Goal: Task Accomplishment & Management: Manage account settings

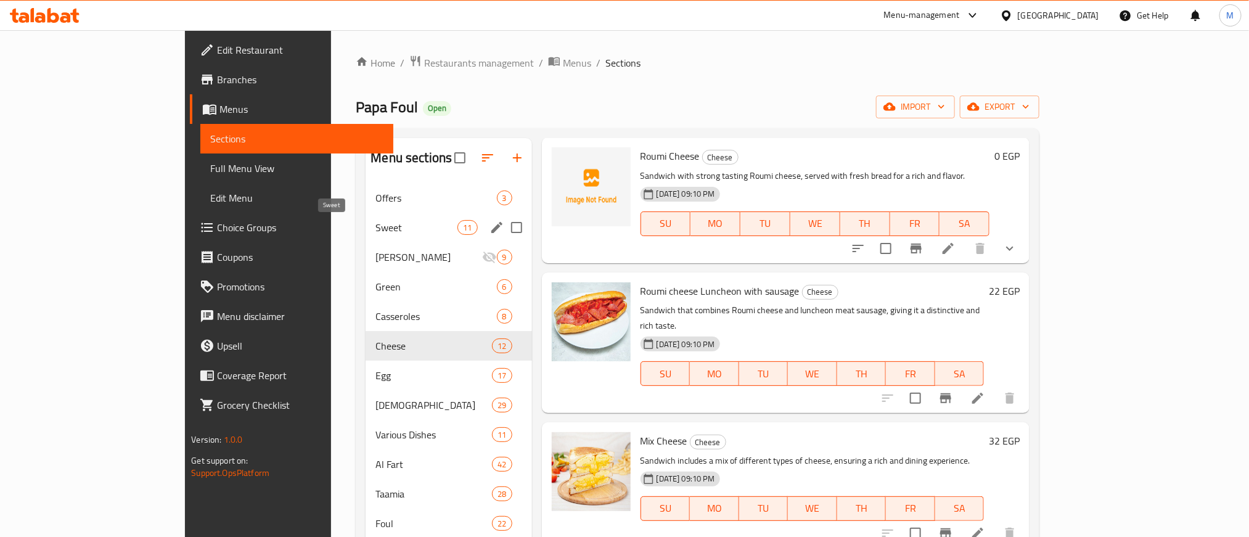
click at [375, 228] on span "Sweet" at bounding box center [416, 227] width 82 height 15
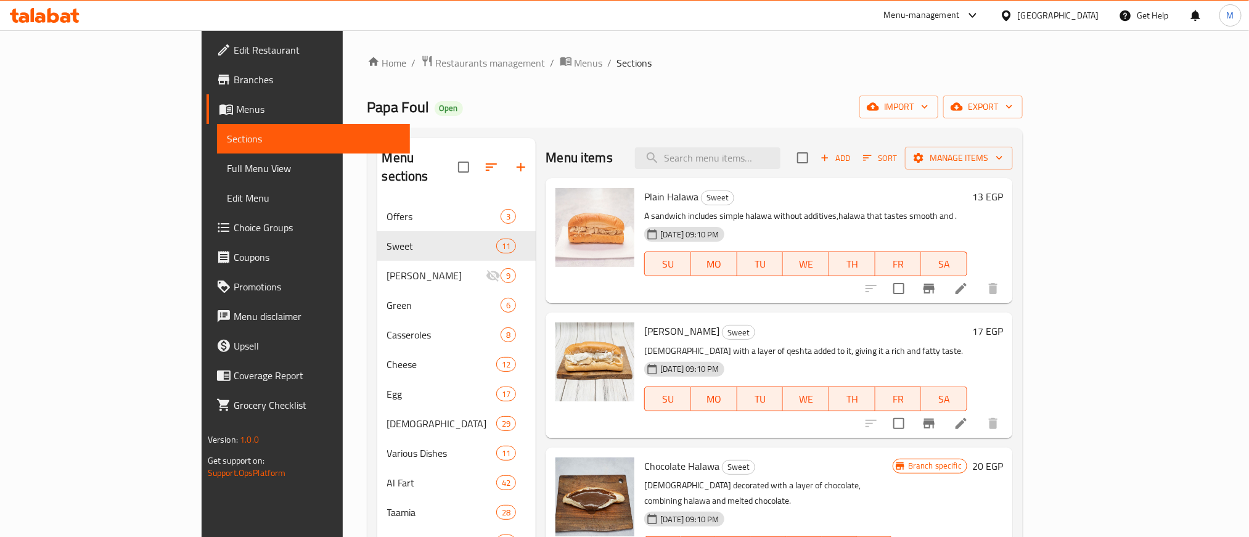
click at [644, 198] on span "Plain Halawa" at bounding box center [671, 196] width 54 height 18
copy h6 "Plain Halawa"
click at [644, 331] on span "[PERSON_NAME]" at bounding box center [681, 331] width 75 height 18
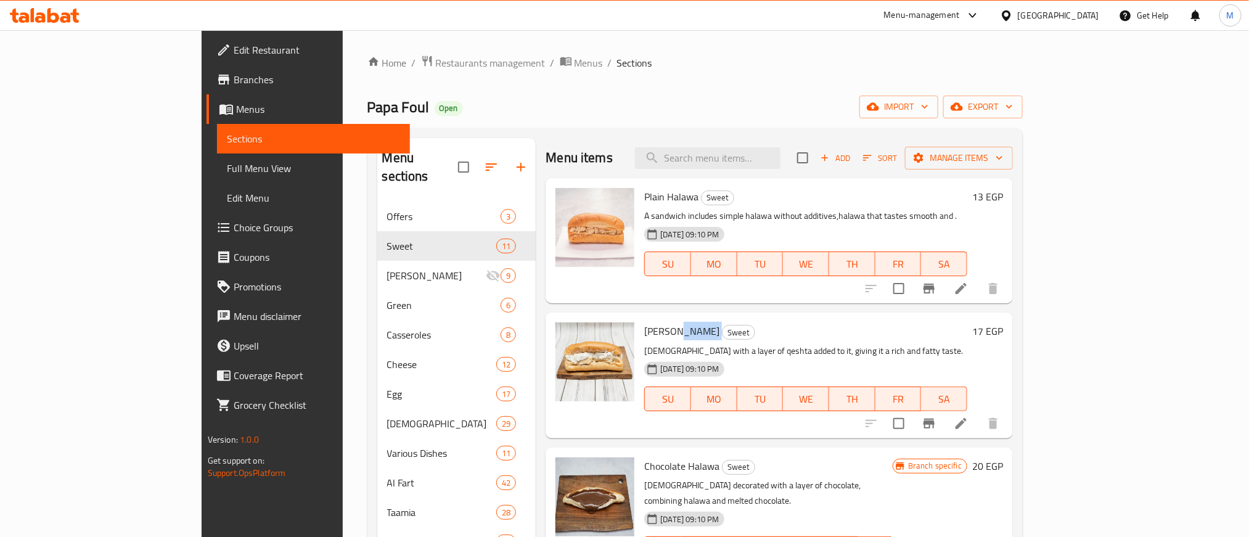
click at [644, 331] on span "[PERSON_NAME]" at bounding box center [681, 331] width 75 height 18
copy h6 "[PERSON_NAME]"
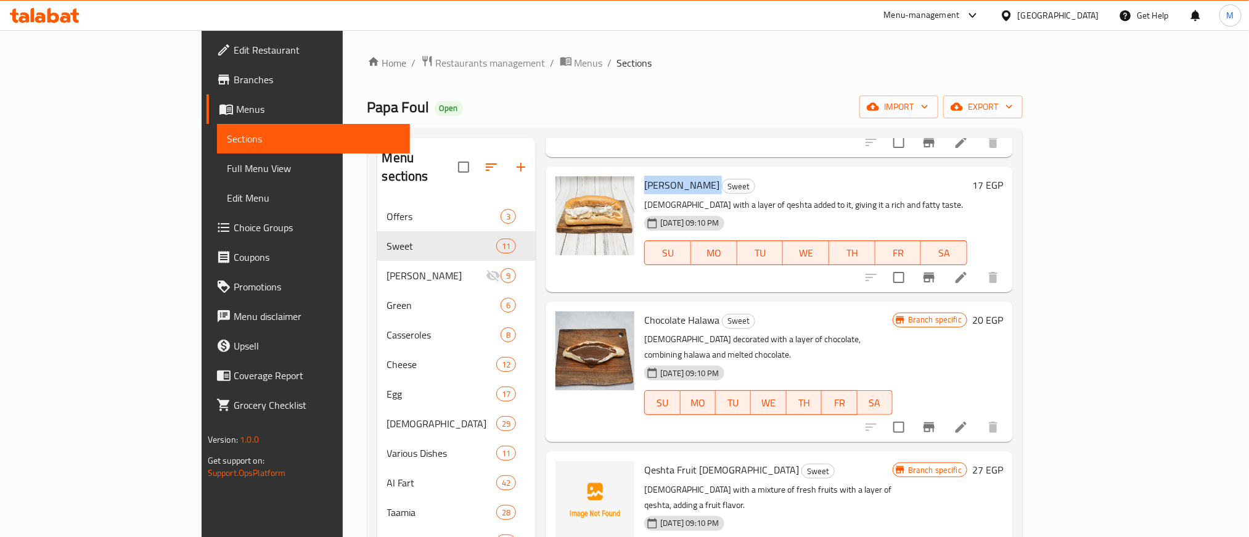
scroll to position [185, 0]
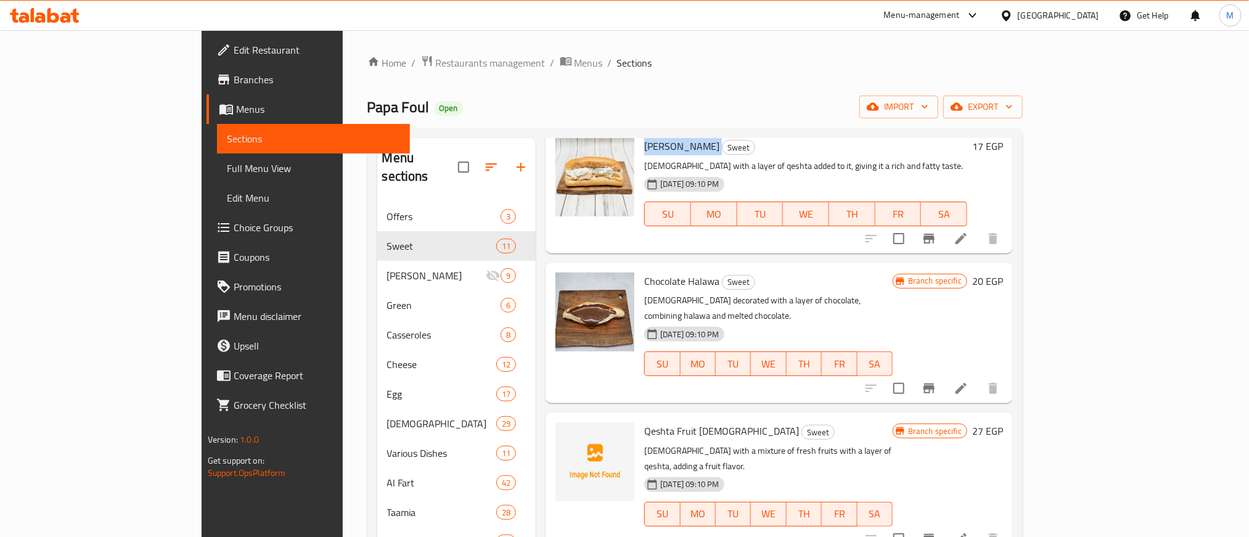
click at [936, 381] on icon "Branch-specific-item" at bounding box center [929, 388] width 15 height 15
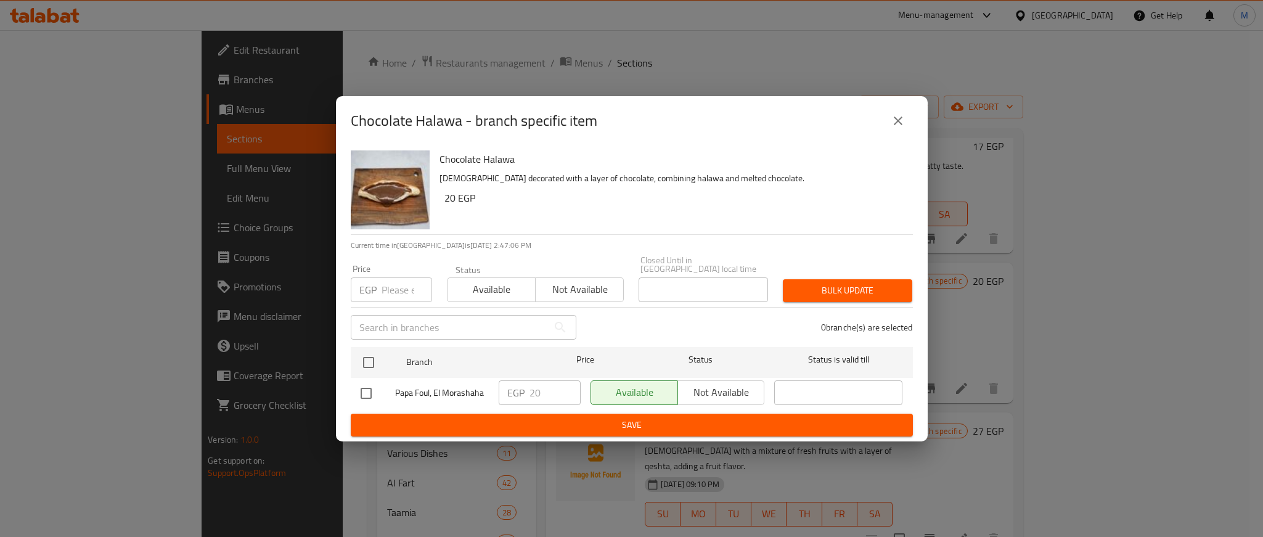
click at [899, 125] on icon "close" at bounding box center [898, 121] width 9 height 9
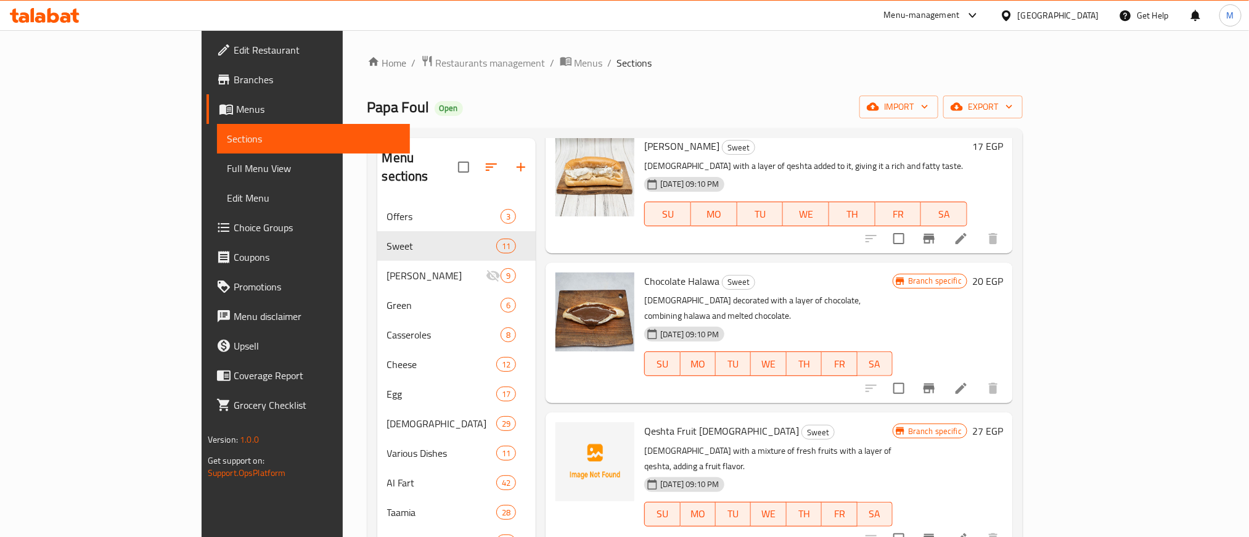
click at [783, 291] on div "Chocolate Halawa Sweet halawa decorated with a layer of chocolate, combining ha…" at bounding box center [768, 333] width 258 height 131
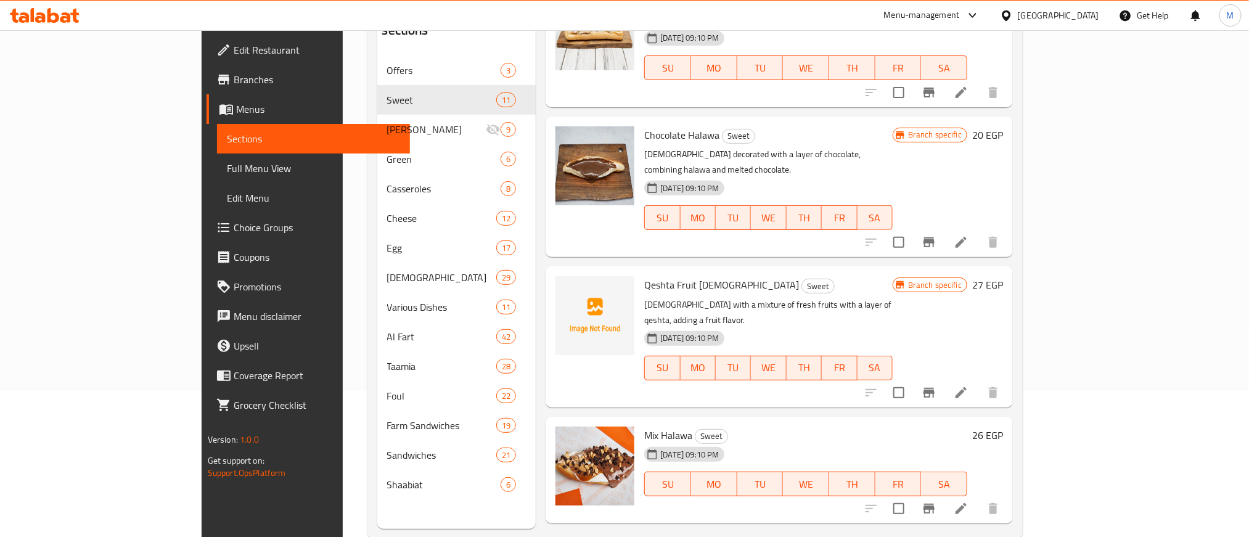
scroll to position [173, 0]
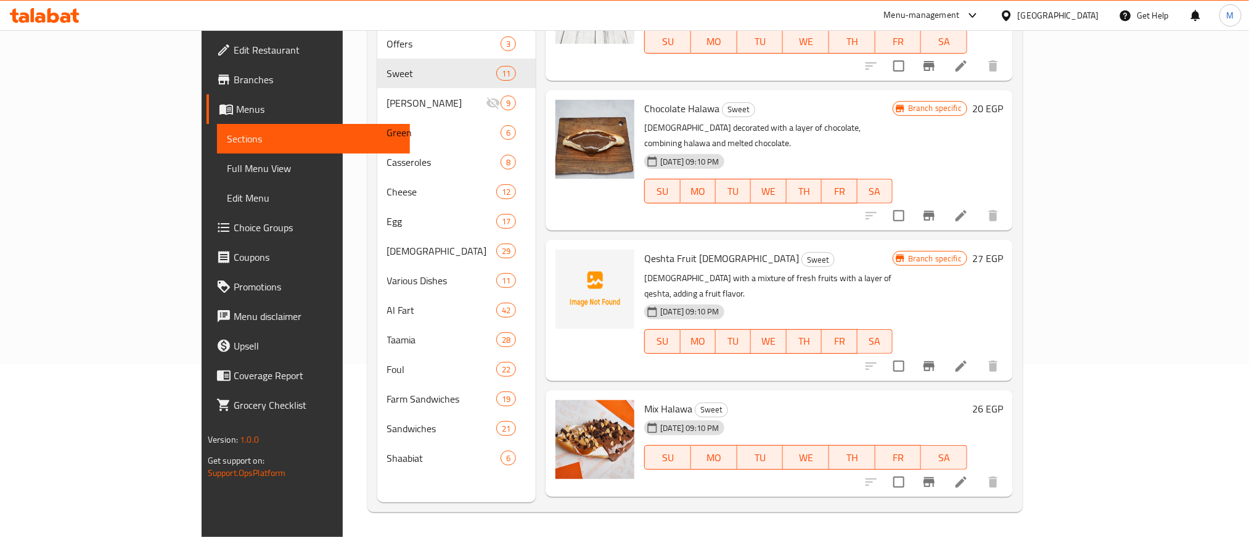
click at [934, 361] on icon "Branch-specific-item" at bounding box center [928, 366] width 11 height 10
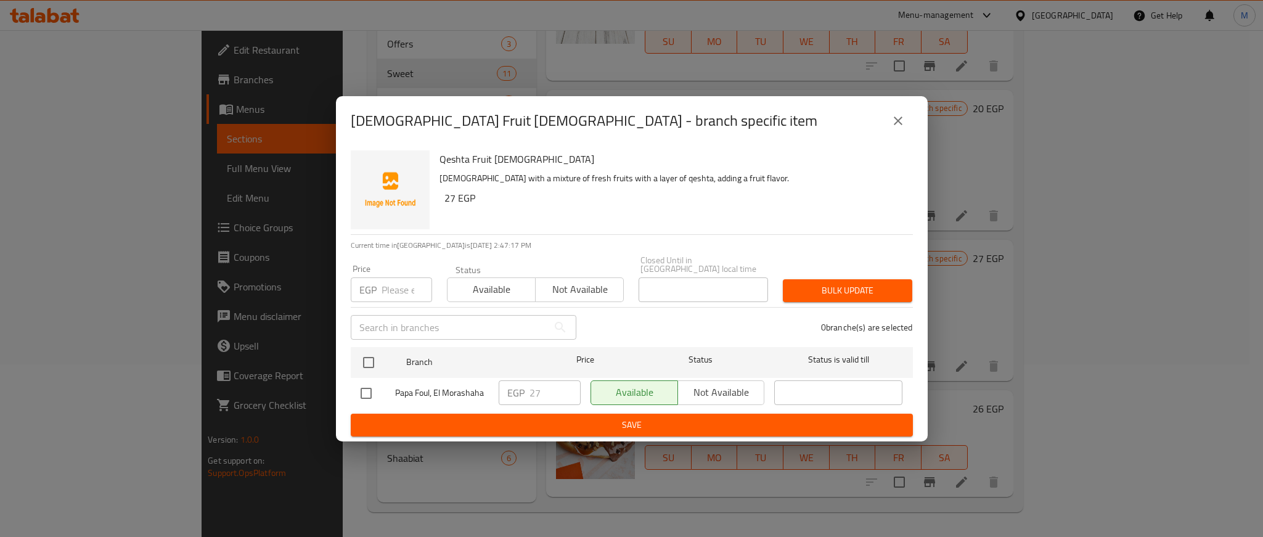
click at [898, 128] on icon "close" at bounding box center [898, 120] width 15 height 15
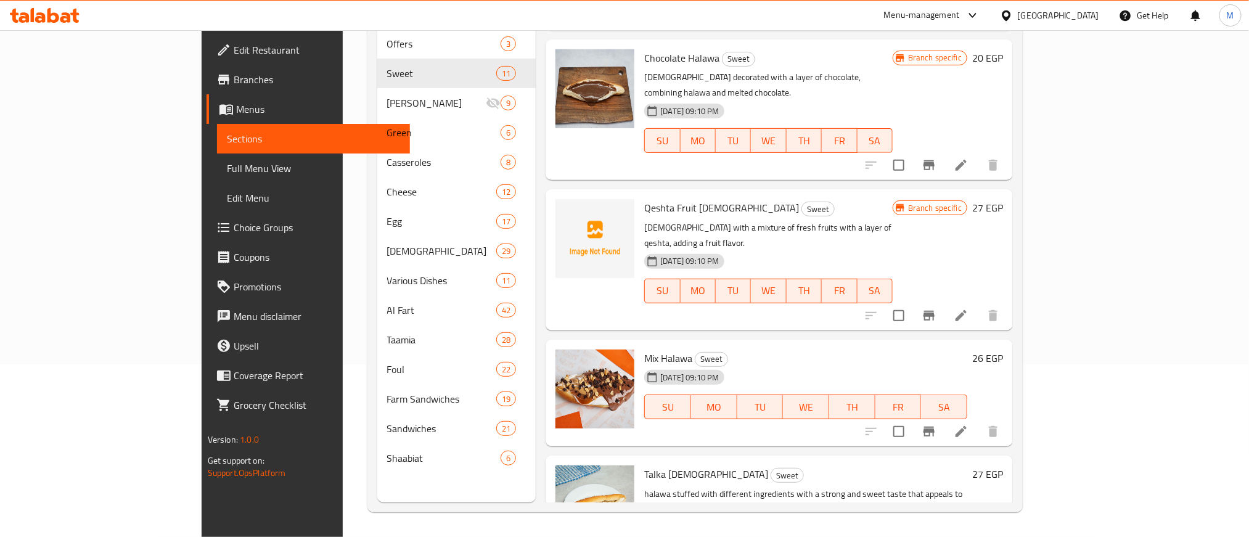
scroll to position [277, 0]
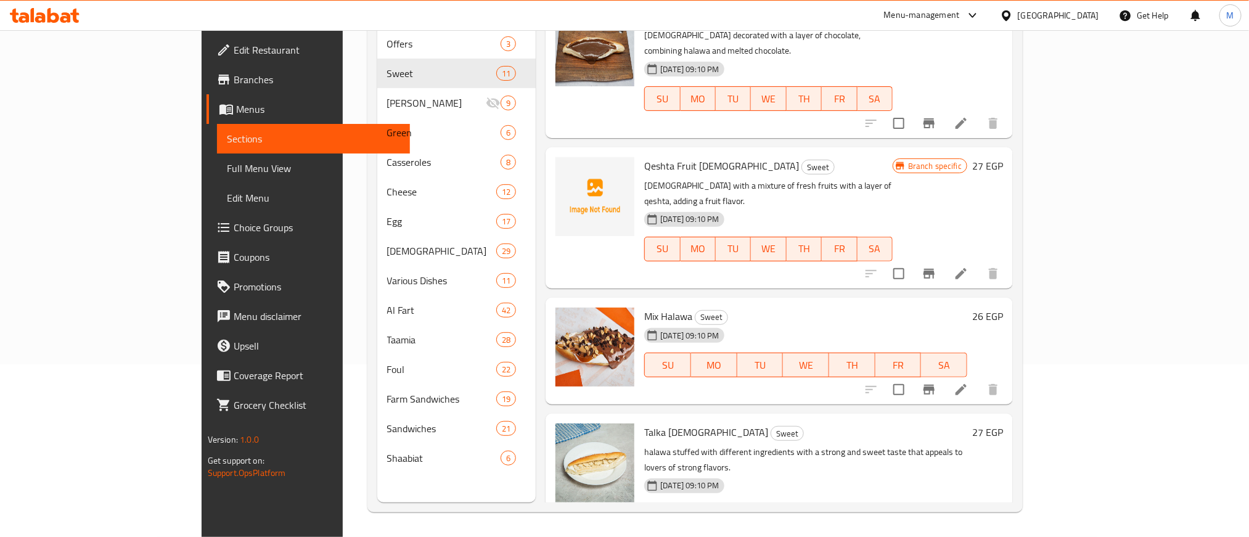
click at [644, 307] on span "Mix Halawa" at bounding box center [668, 316] width 48 height 18
copy h6 "Mix Halawa"
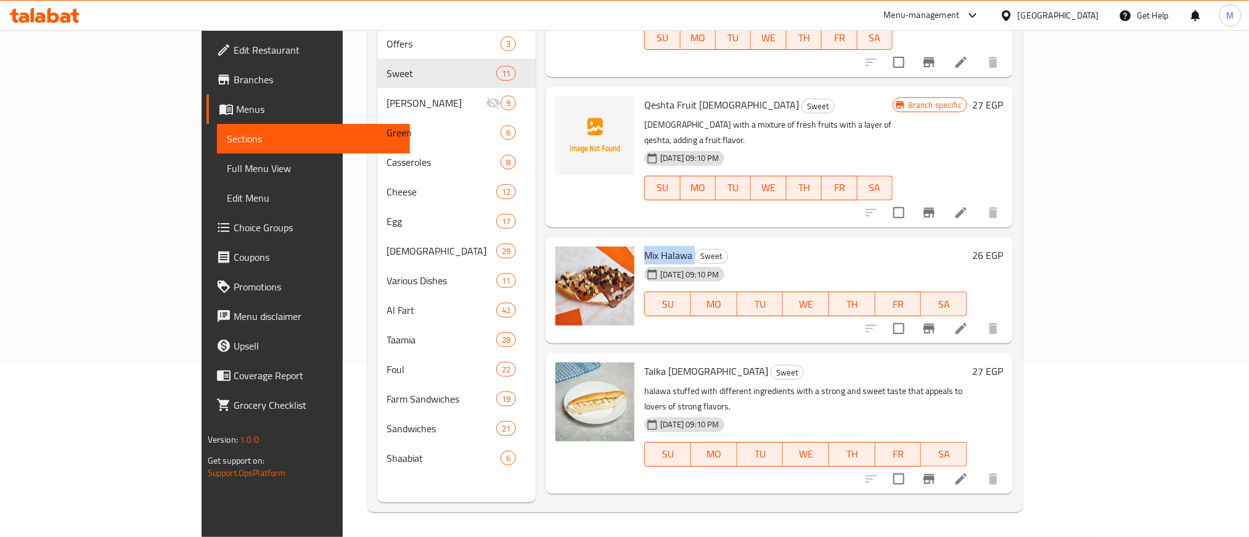
scroll to position [370, 0]
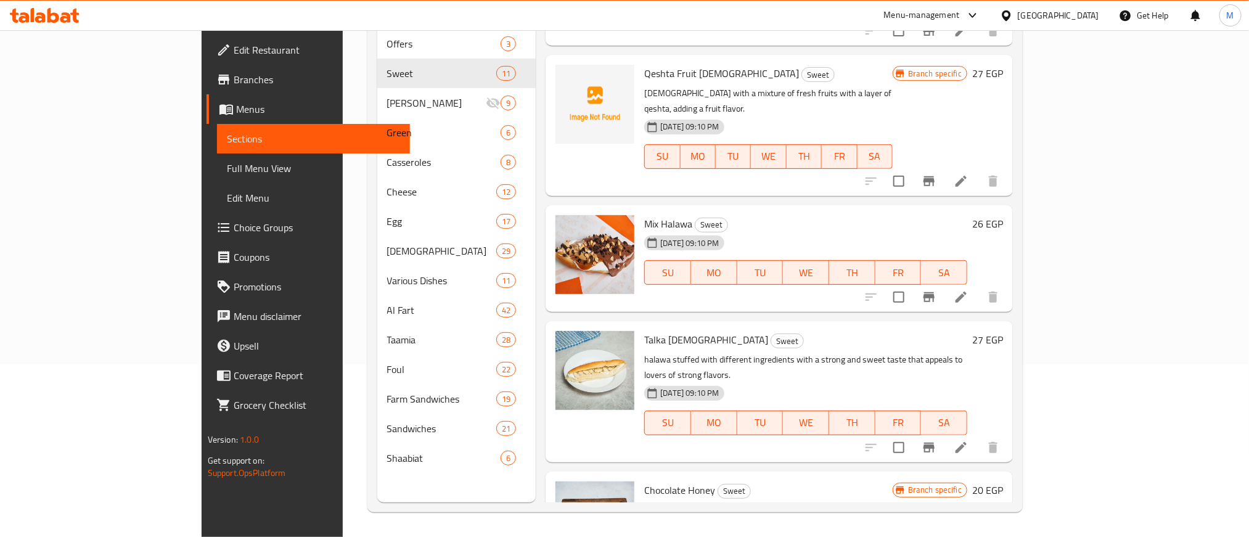
click at [644, 330] on span "Talka [DEMOGRAPHIC_DATA]" at bounding box center [706, 339] width 124 height 18
copy h6 "Talka [DEMOGRAPHIC_DATA]"
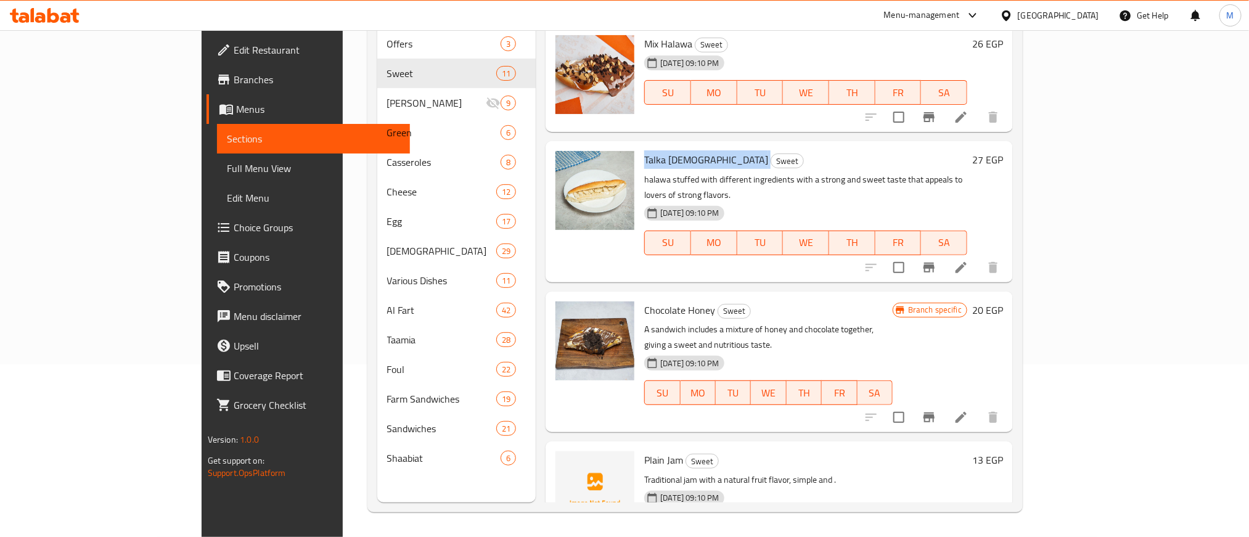
scroll to position [647, 0]
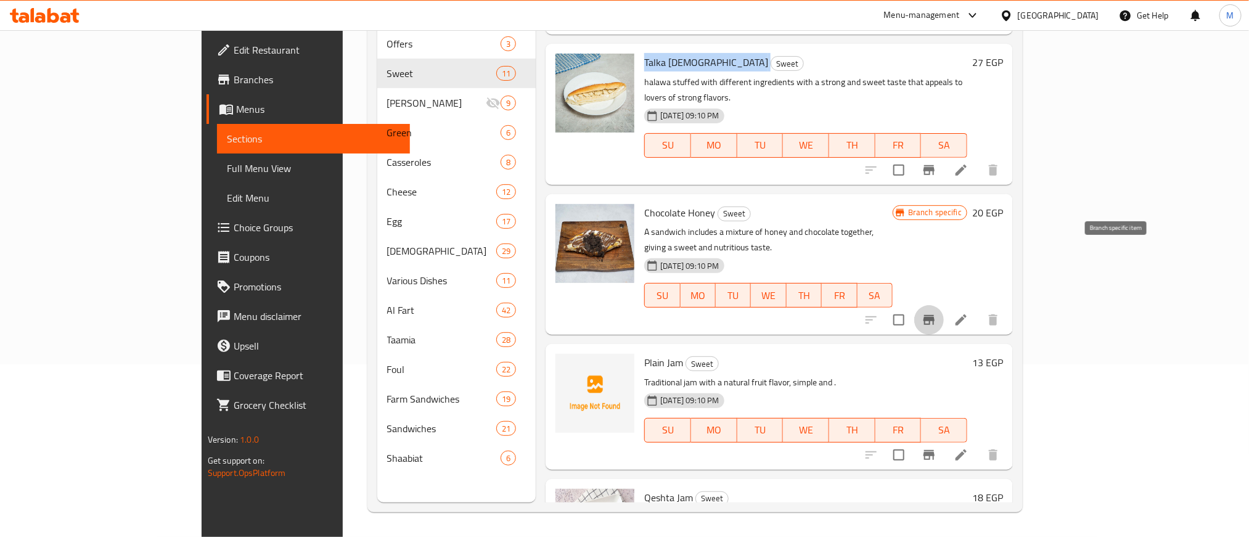
click at [934, 315] on icon "Branch-specific-item" at bounding box center [928, 320] width 11 height 10
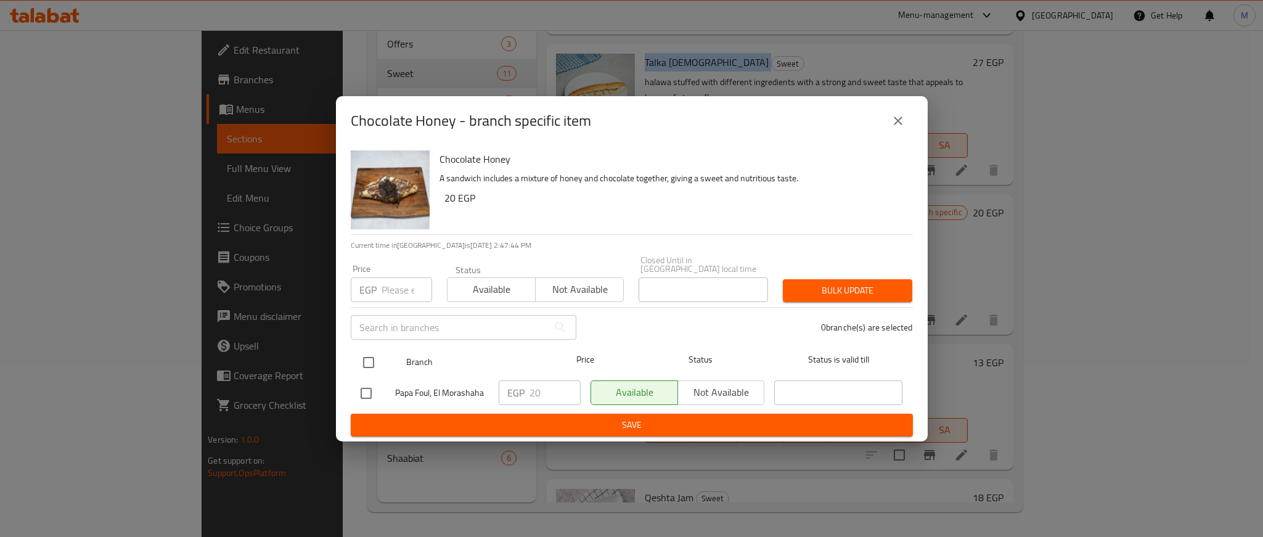
click at [359, 352] on input "checkbox" at bounding box center [369, 363] width 26 height 26
checkbox input "true"
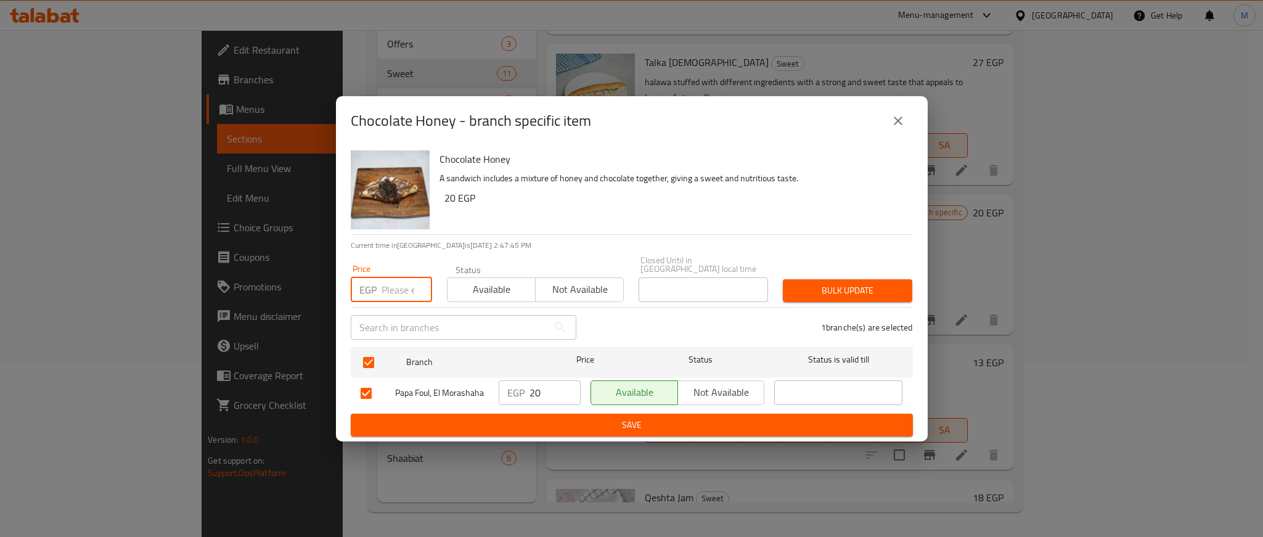
click at [390, 285] on input "number" at bounding box center [407, 289] width 51 height 25
type input "18"
click at [695, 202] on h6 "20 EGP" at bounding box center [673, 197] width 459 height 17
click at [801, 287] on span "Bulk update" at bounding box center [848, 290] width 110 height 15
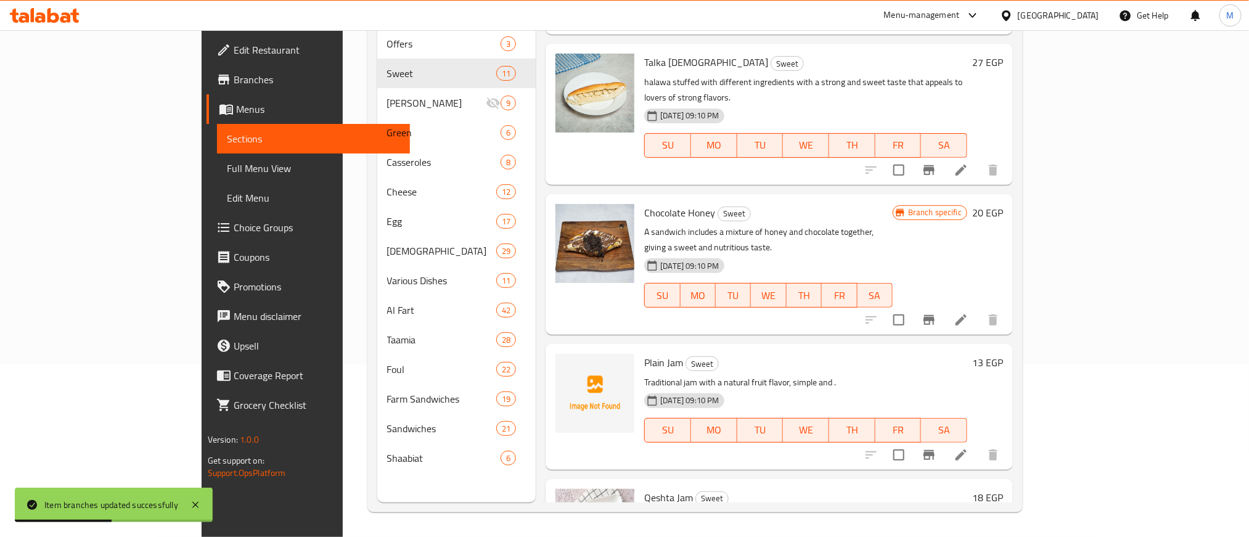
click at [644, 353] on span "Plain Jam" at bounding box center [663, 362] width 39 height 18
drag, startPoint x: 608, startPoint y: 292, endPoint x: 618, endPoint y: 288, distance: 10.5
click at [644, 353] on span "Plain Jam" at bounding box center [663, 362] width 39 height 18
copy h6 "Plain Jam"
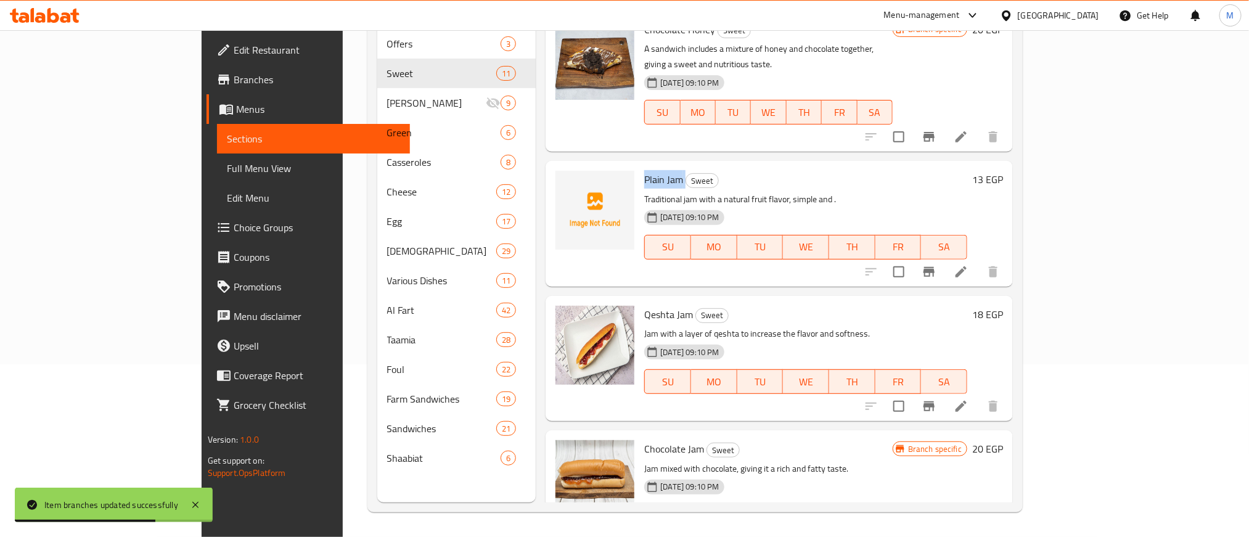
scroll to position [832, 0]
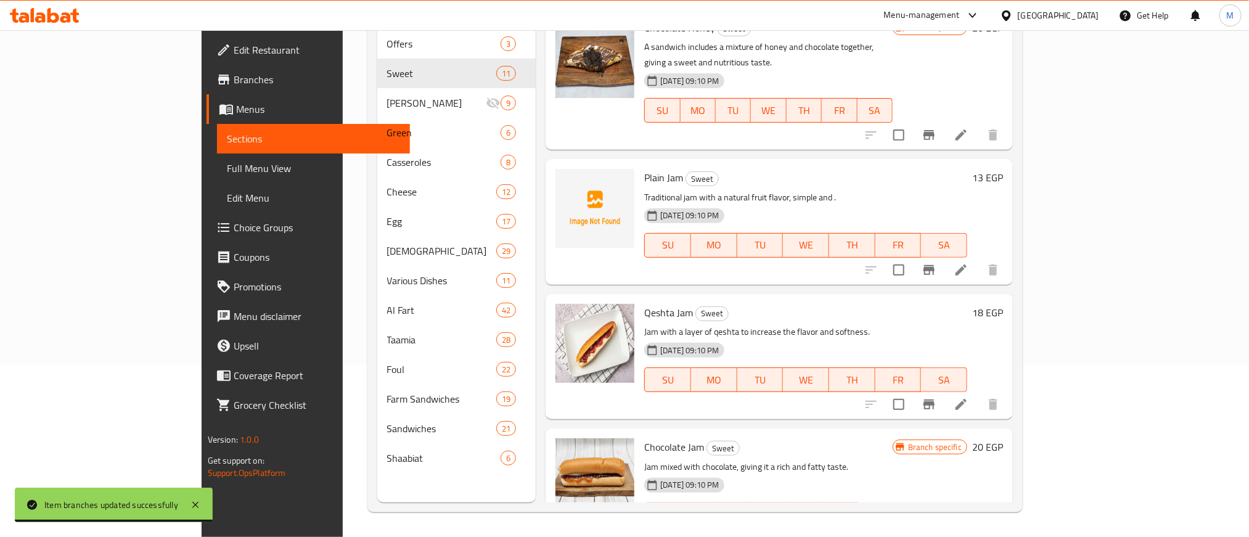
click at [644, 303] on span "Qeshta Jam" at bounding box center [668, 312] width 49 height 18
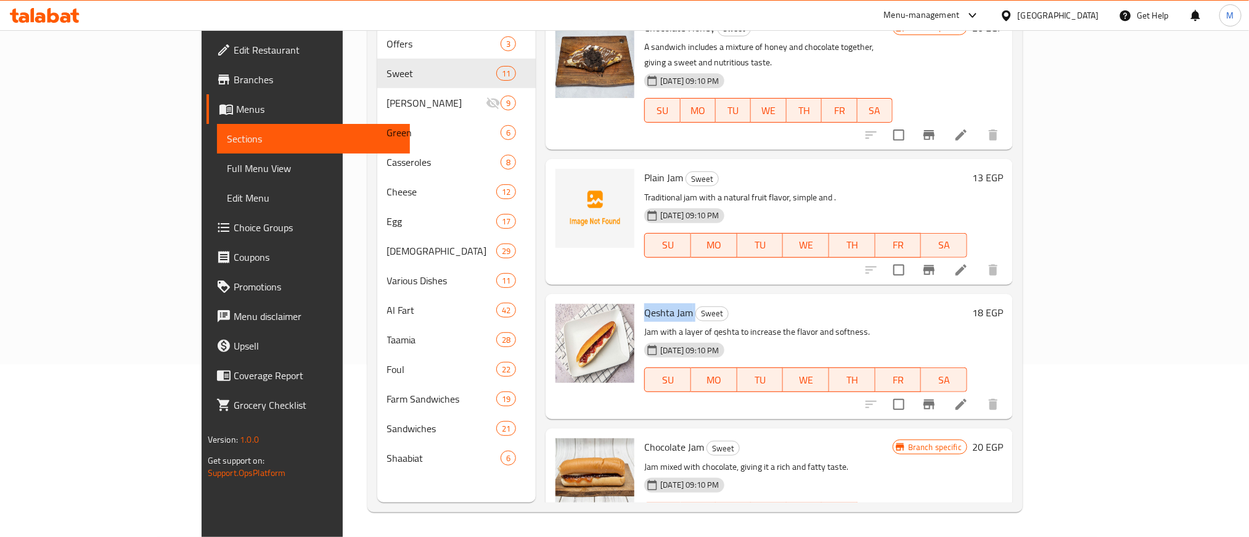
click at [644, 303] on span "Qeshta Jam" at bounding box center [668, 312] width 49 height 18
copy h6 "Qeshta Jam"
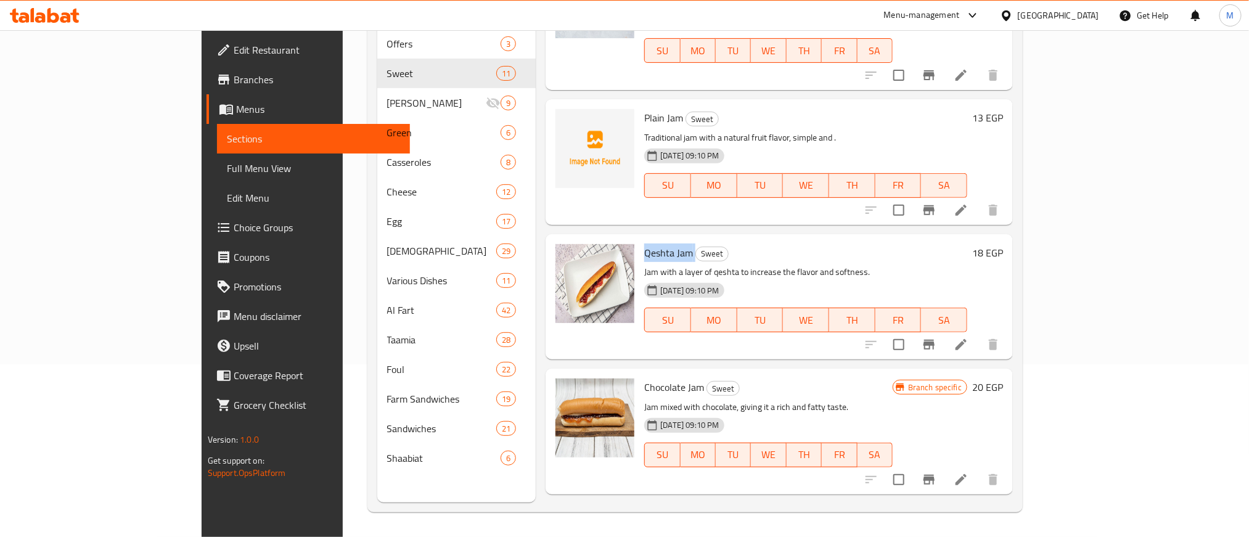
scroll to position [925, 0]
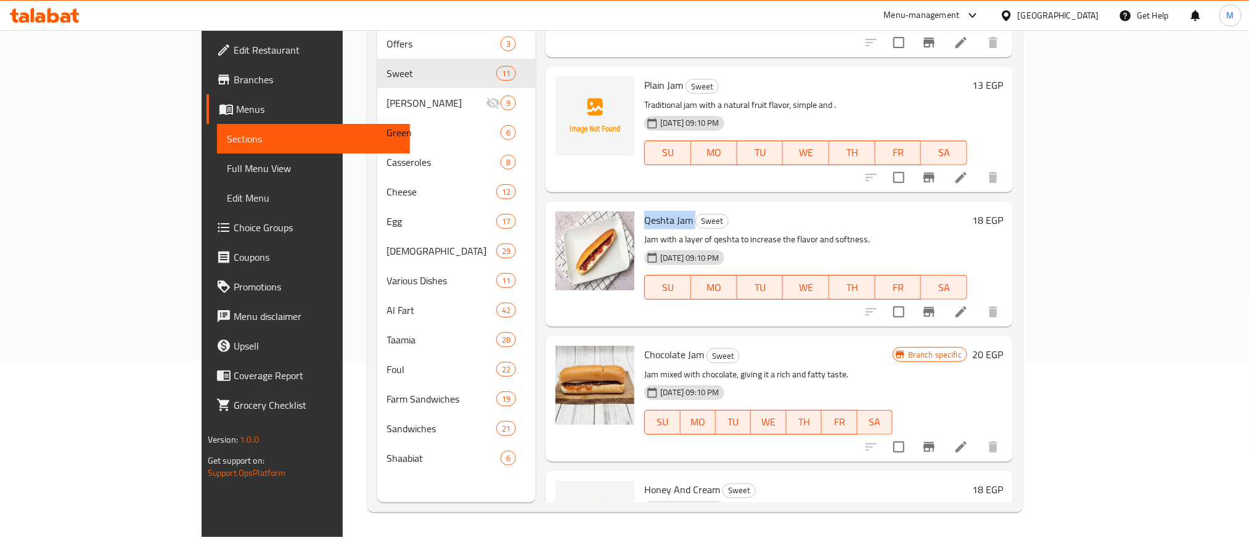
click at [944, 432] on button "Branch-specific-item" at bounding box center [929, 447] width 30 height 30
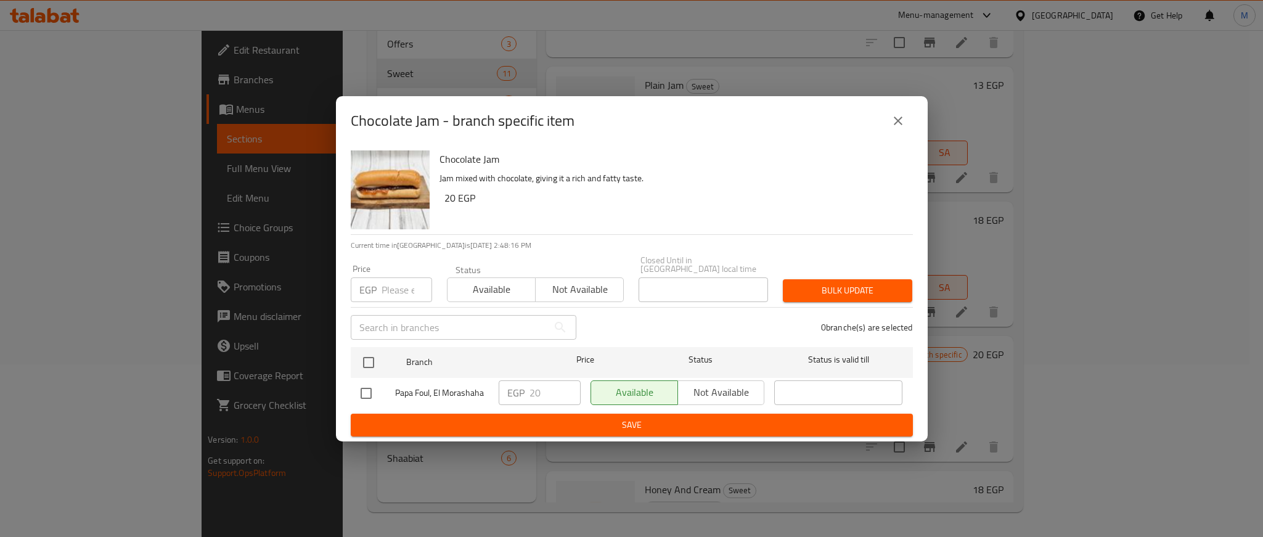
click at [906, 119] on button "close" at bounding box center [898, 121] width 30 height 30
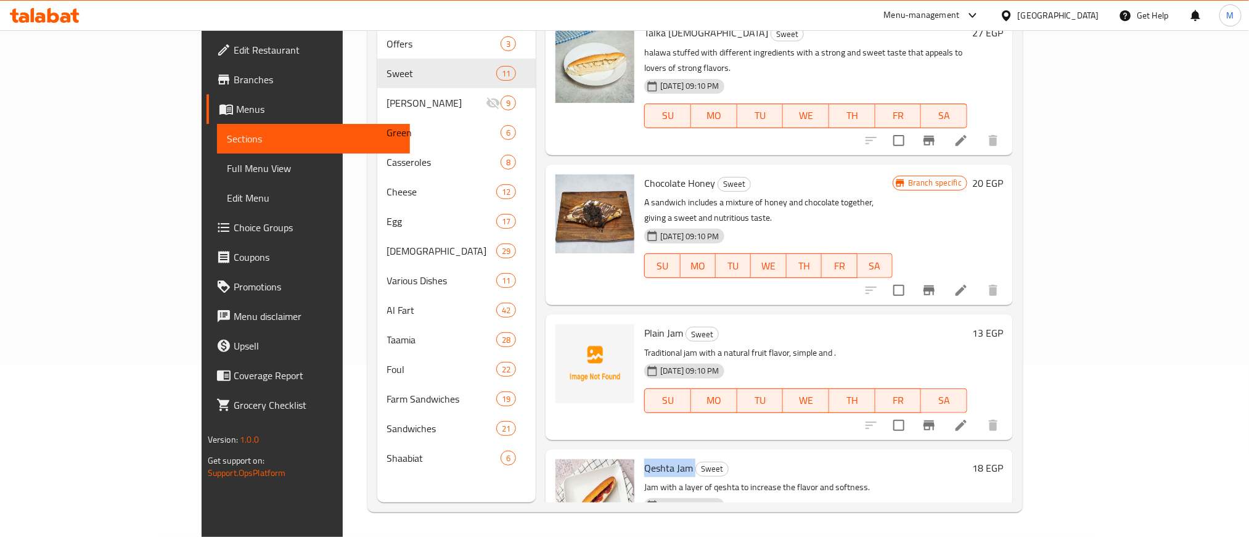
scroll to position [660, 0]
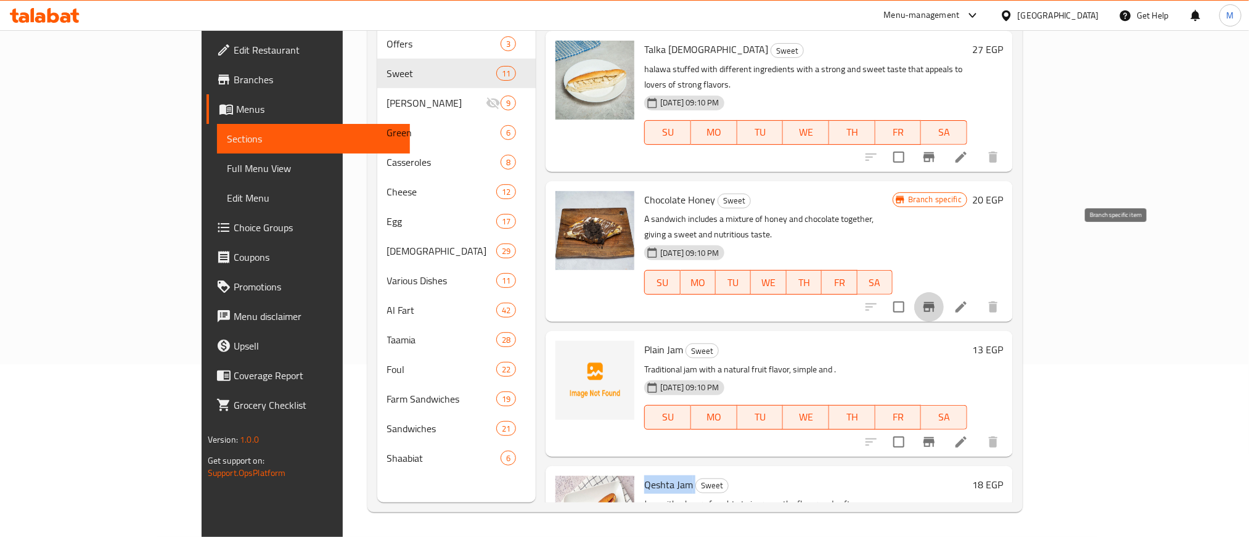
click at [936, 300] on icon "Branch-specific-item" at bounding box center [929, 307] width 15 height 15
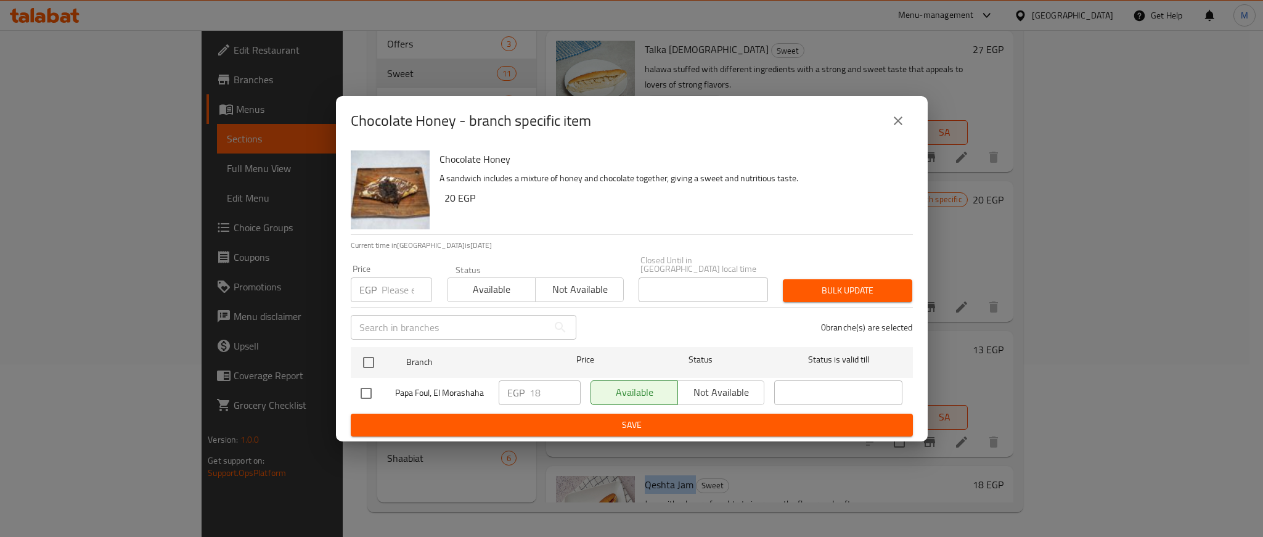
click at [889, 128] on button "close" at bounding box center [898, 121] width 30 height 30
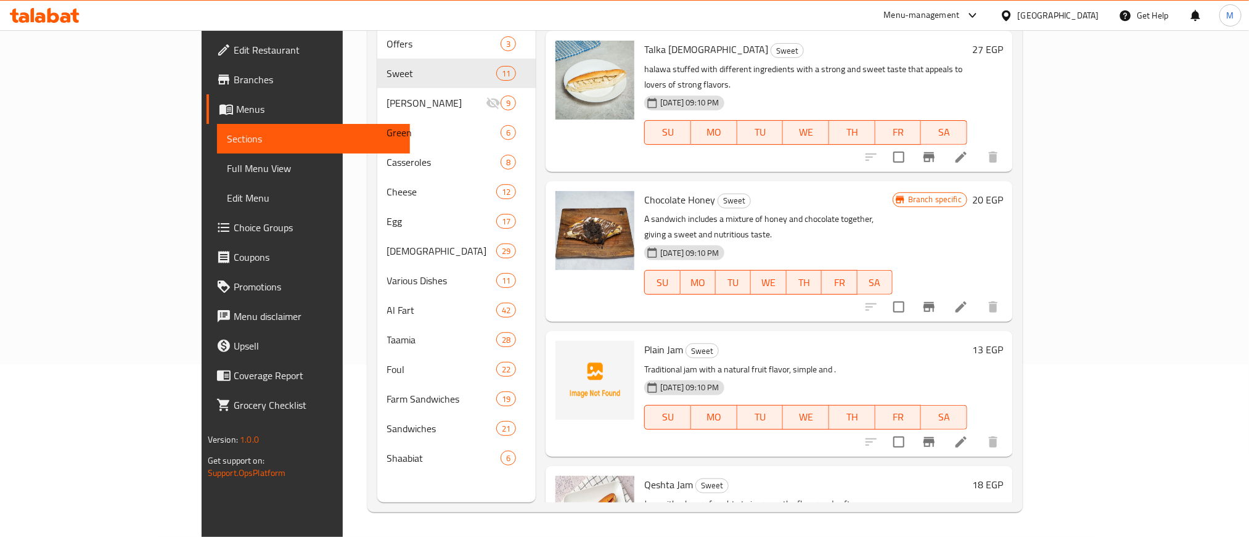
click at [644, 190] on span "Chocolate Honey" at bounding box center [679, 199] width 71 height 18
copy h6 "Chocolate Honey"
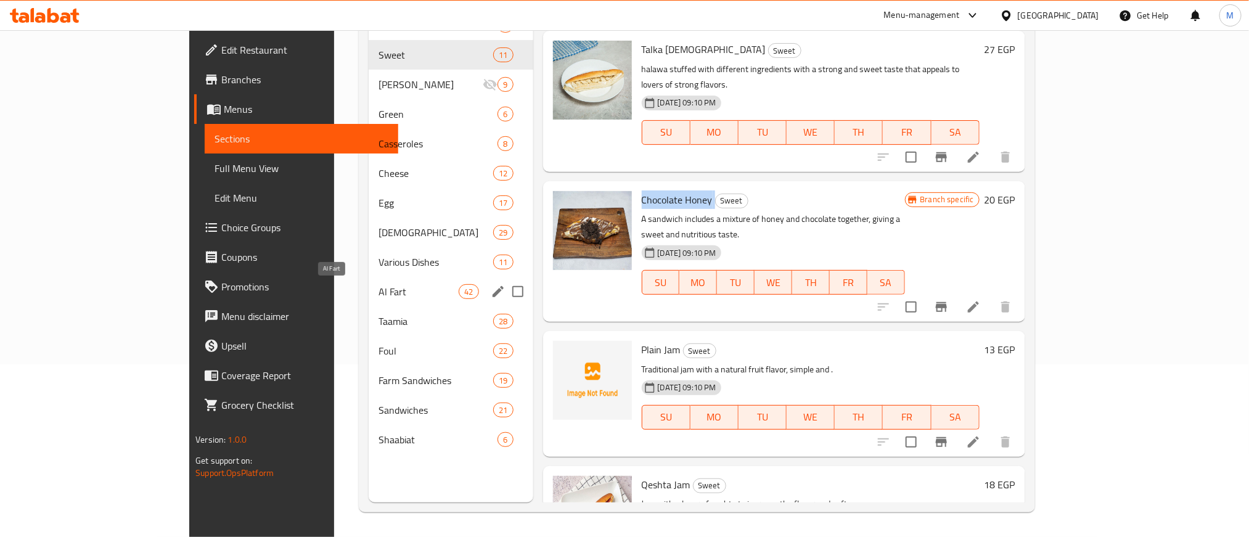
click at [378, 296] on span "Al Fart" at bounding box center [418, 291] width 80 height 15
